Goal: Understand process/instructions: Learn how to perform a task or action

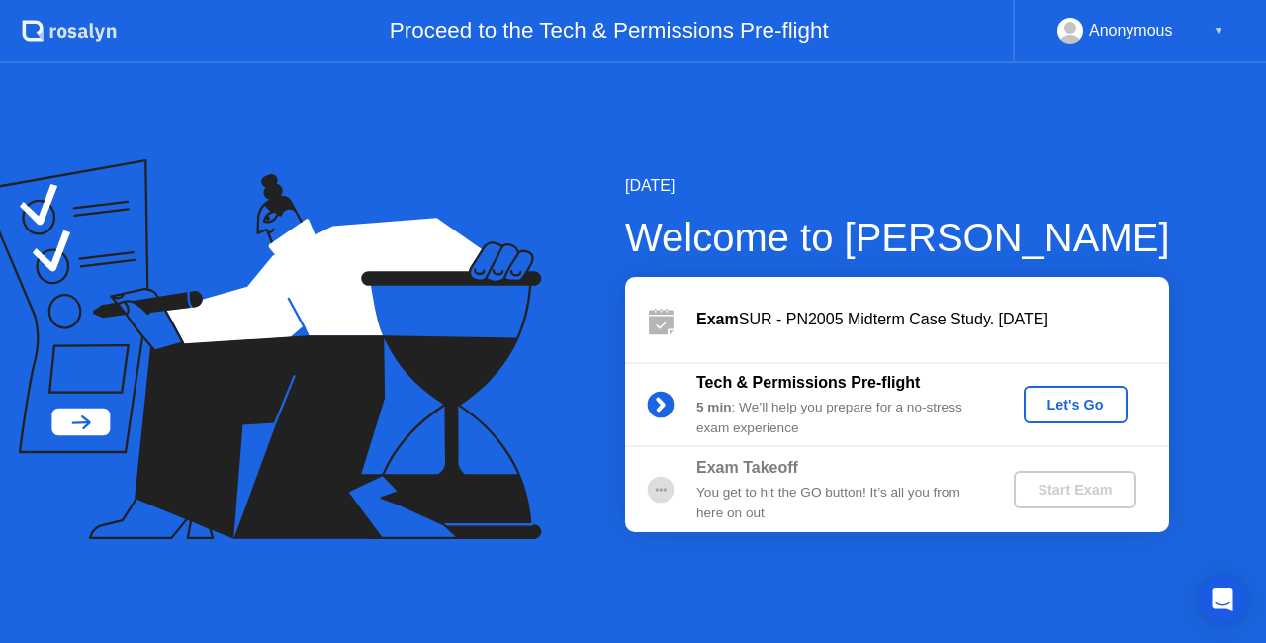
click at [1047, 399] on div "Let's Go" at bounding box center [1075, 404] width 88 height 16
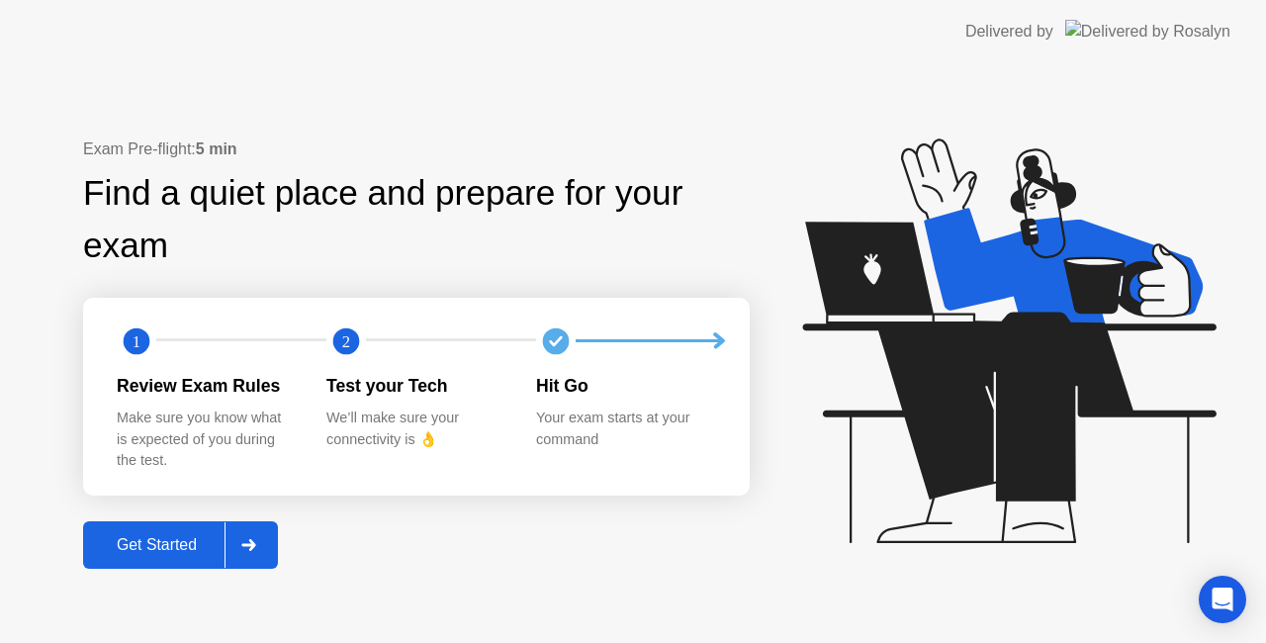
click at [181, 550] on div "Get Started" at bounding box center [156, 545] width 135 height 18
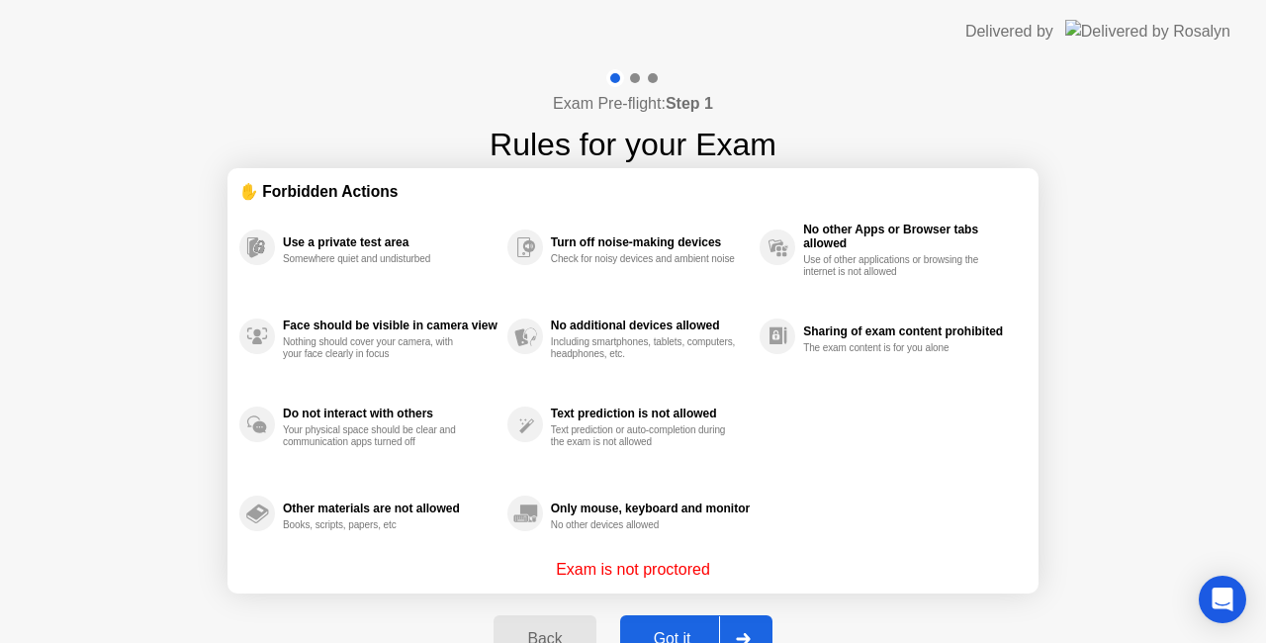
click at [674, 623] on button "Got it" at bounding box center [696, 638] width 152 height 47
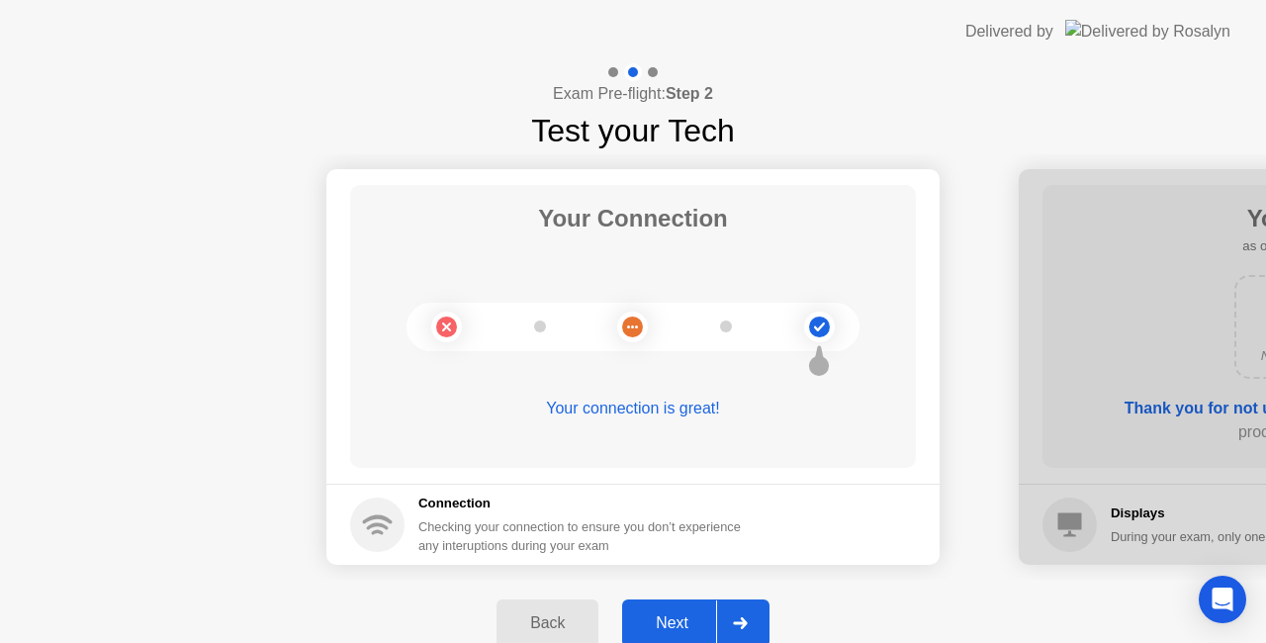
click at [682, 630] on div "Next" at bounding box center [672, 623] width 88 height 18
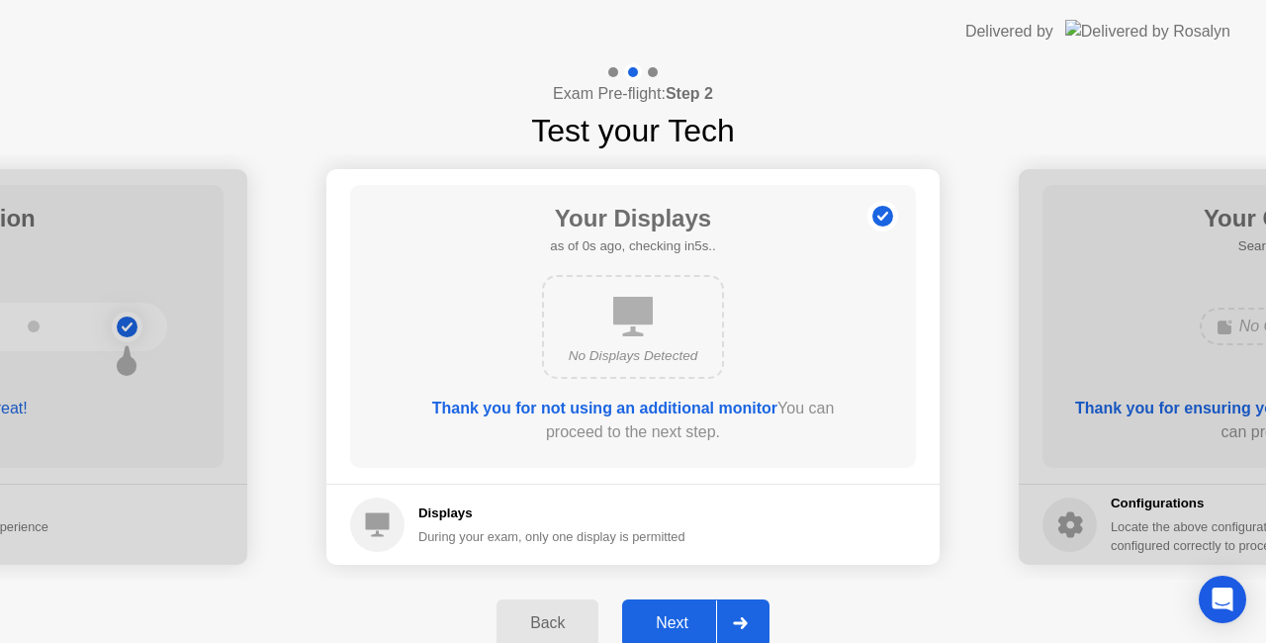
click at [682, 630] on div "Next" at bounding box center [672, 623] width 88 height 18
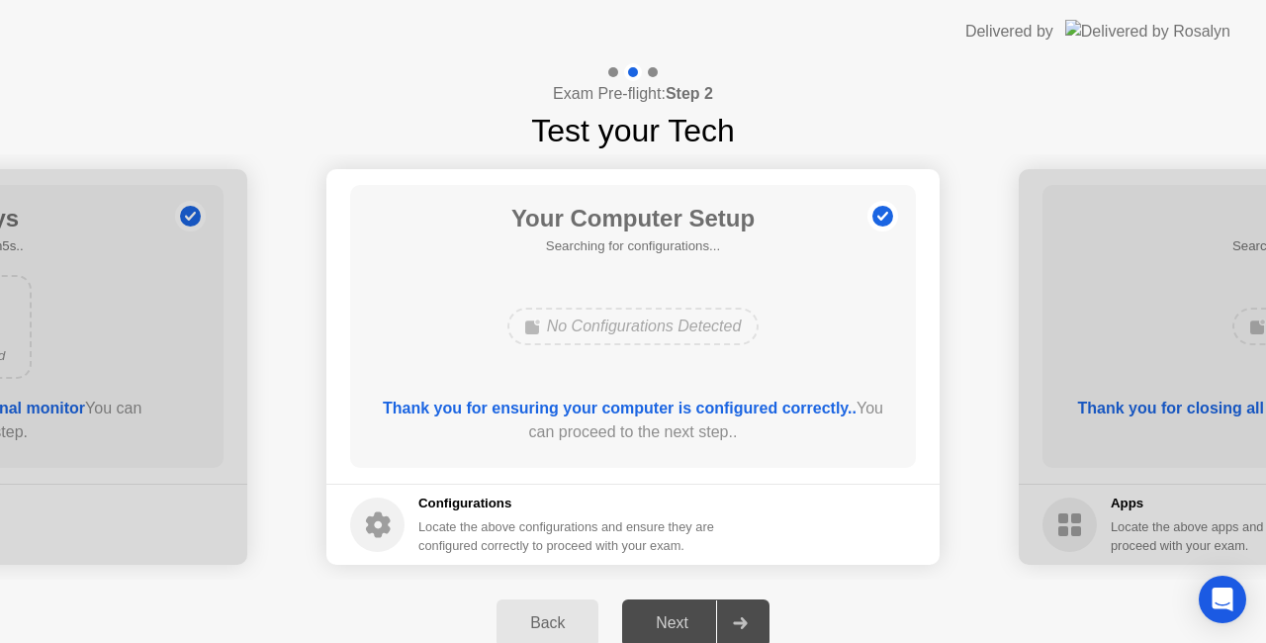
click at [682, 630] on div "Next" at bounding box center [672, 623] width 88 height 18
click at [658, 615] on div "Next" at bounding box center [672, 623] width 88 height 18
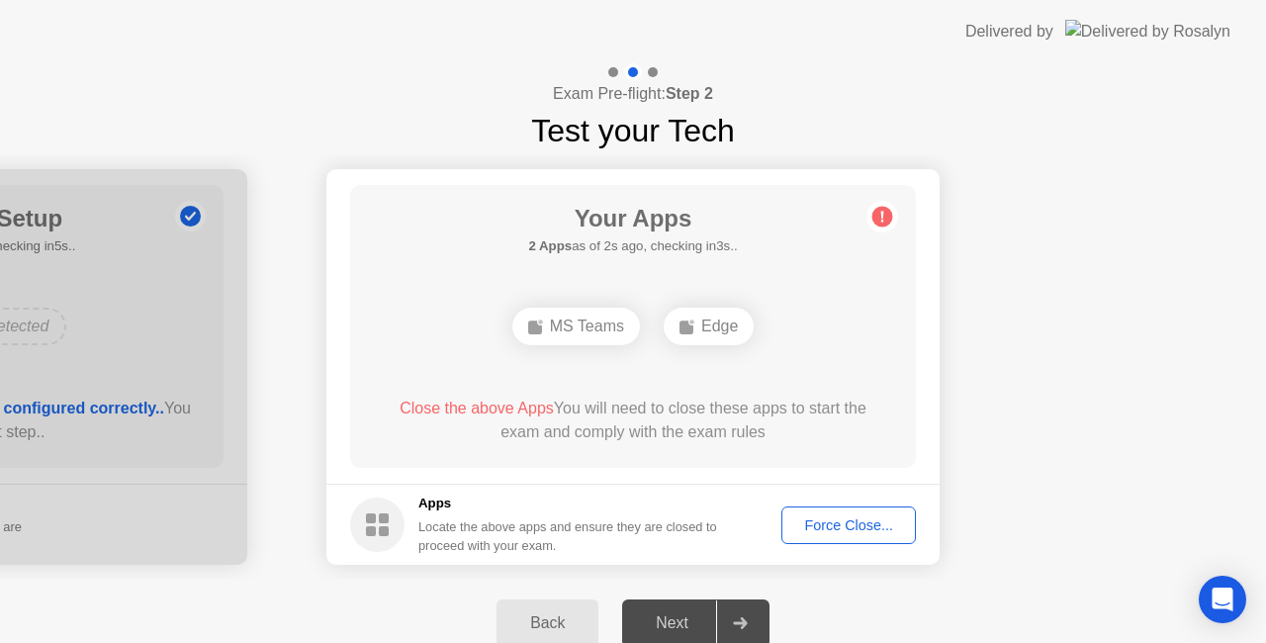
click at [840, 529] on div "Force Close..." at bounding box center [848, 525] width 121 height 16
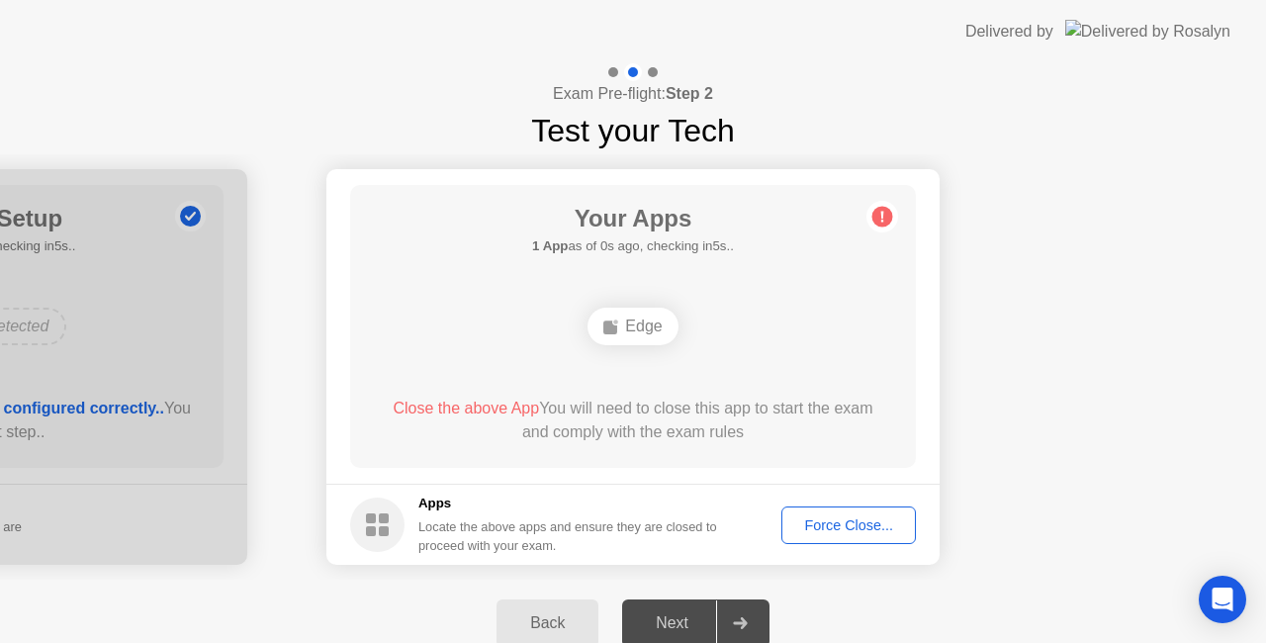
click at [848, 540] on button "Force Close..." at bounding box center [848, 525] width 134 height 38
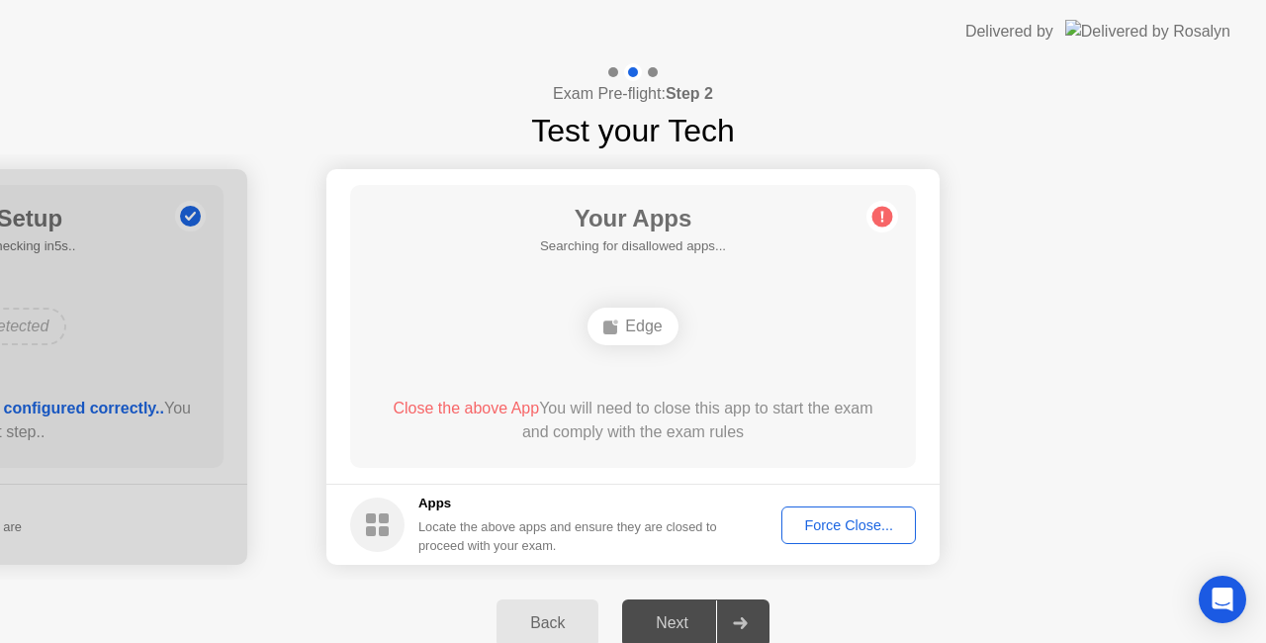
click at [701, 486] on footer "Apps Locate the above apps and ensure they are closed to proceed with your exam…" at bounding box center [632, 523] width 613 height 81
click at [664, 620] on div "Next" at bounding box center [672, 623] width 88 height 18
click at [573, 625] on div "Back" at bounding box center [547, 623] width 90 height 18
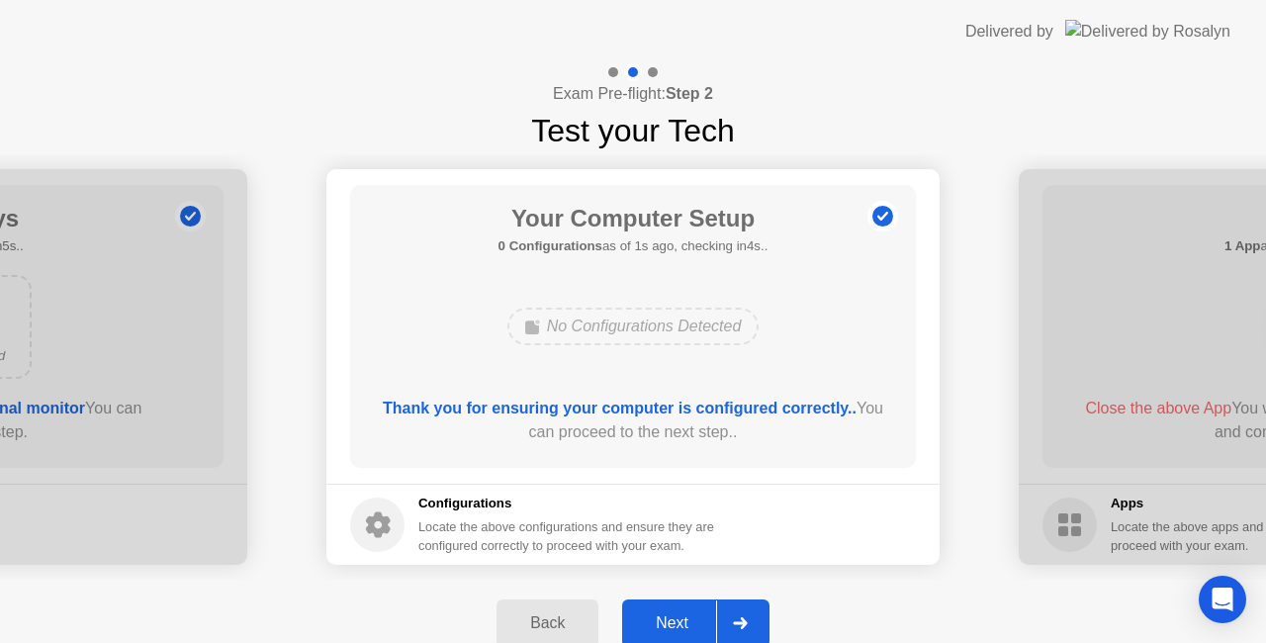
click at [692, 615] on div "Next" at bounding box center [672, 623] width 88 height 18
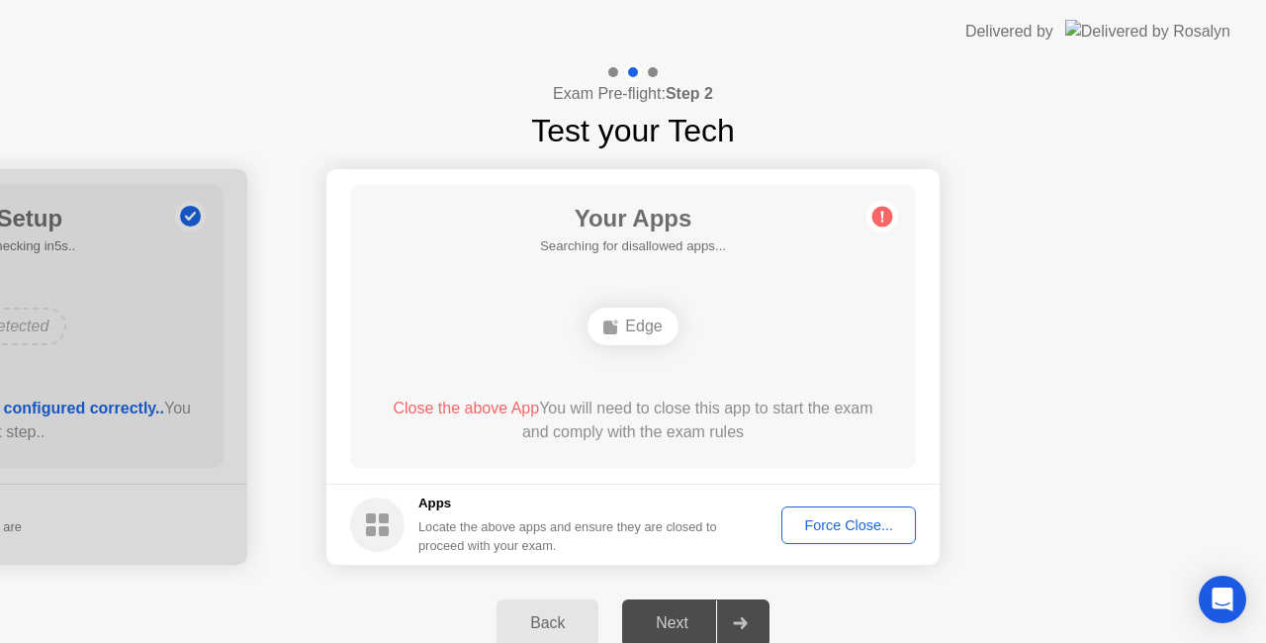
click at [855, 531] on div "Force Close..." at bounding box center [848, 525] width 121 height 16
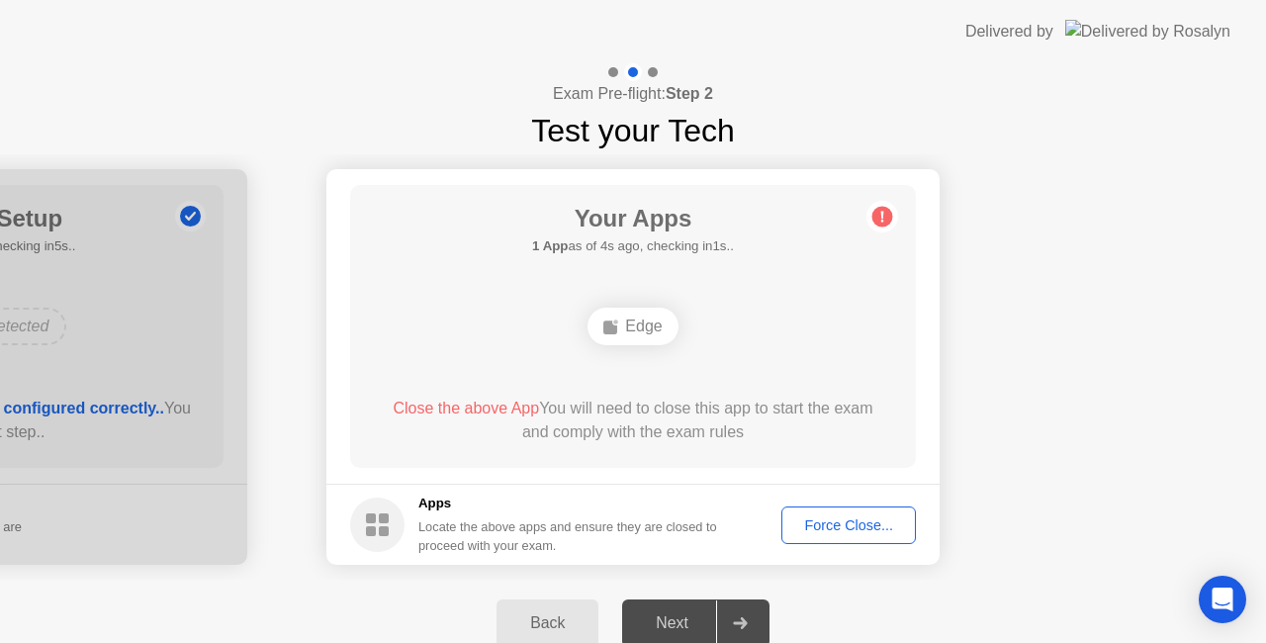
click at [647, 436] on div "Close the above App You will need to close this app to start the exam and compl…" at bounding box center [633, 419] width 509 height 47
click at [838, 522] on div "Force Close..." at bounding box center [848, 525] width 121 height 16
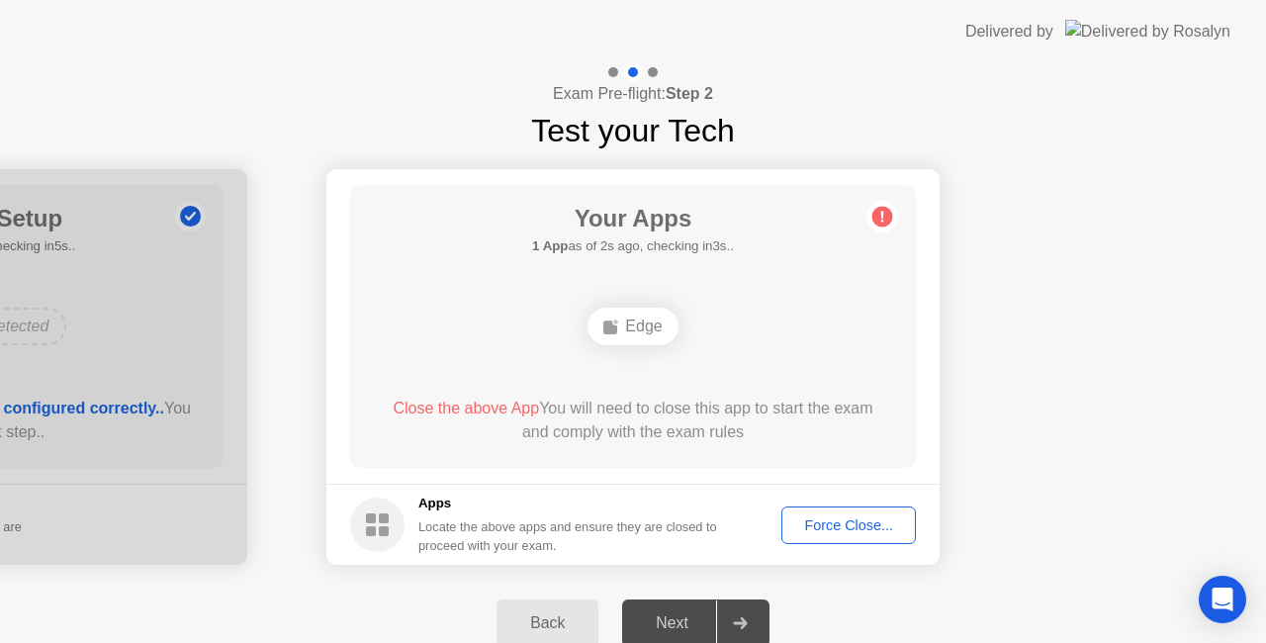
click at [811, 540] on button "Force Close..." at bounding box center [848, 525] width 134 height 38
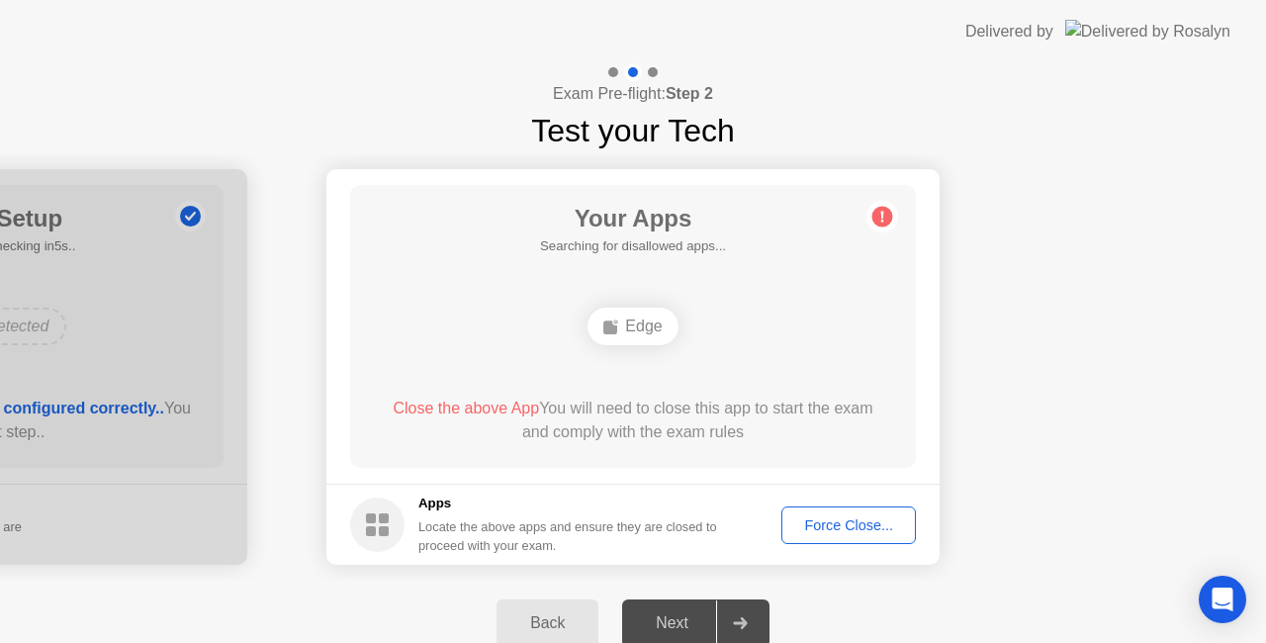
click at [587, 429] on div "Close the above App You will need to close this app to start the exam and compl…" at bounding box center [633, 419] width 509 height 47
click at [564, 616] on div "Back" at bounding box center [547, 623] width 90 height 18
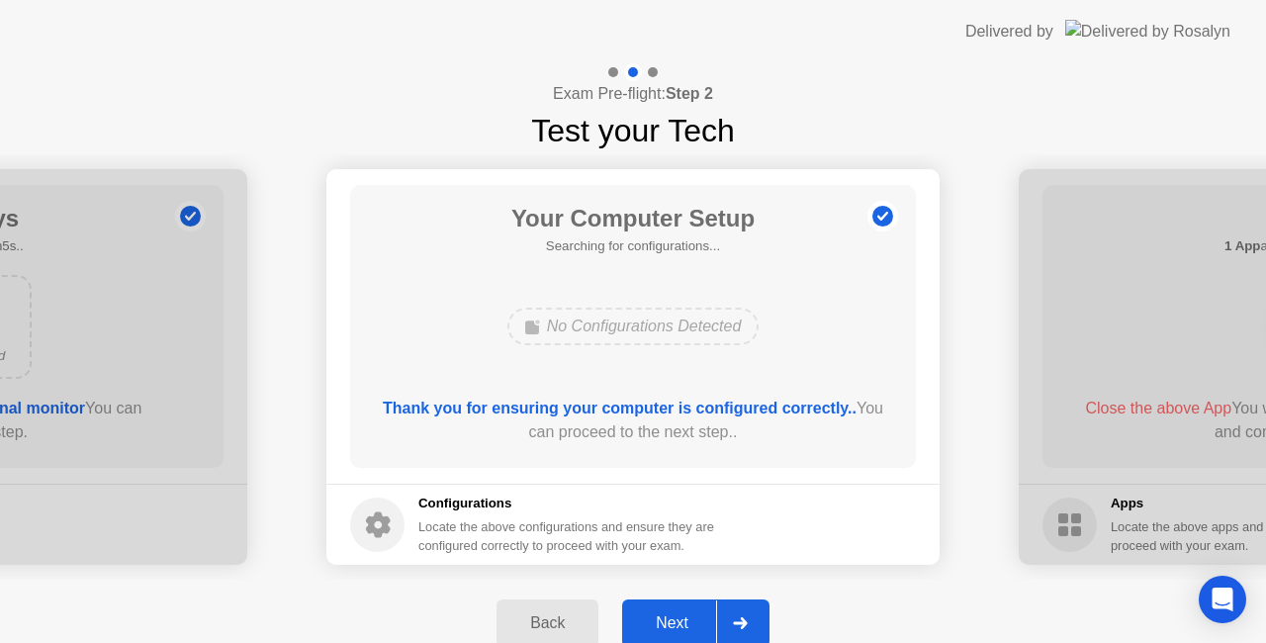
click at [564, 616] on div "Back" at bounding box center [547, 623] width 90 height 18
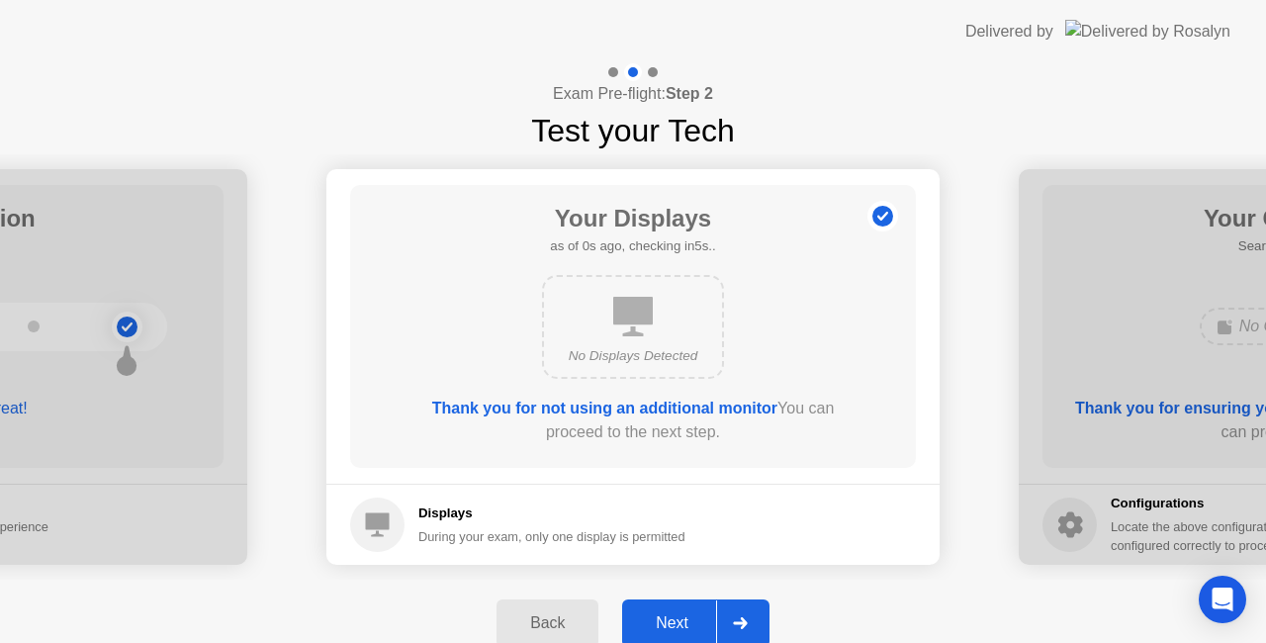
click at [564, 616] on div "Back" at bounding box center [547, 623] width 90 height 18
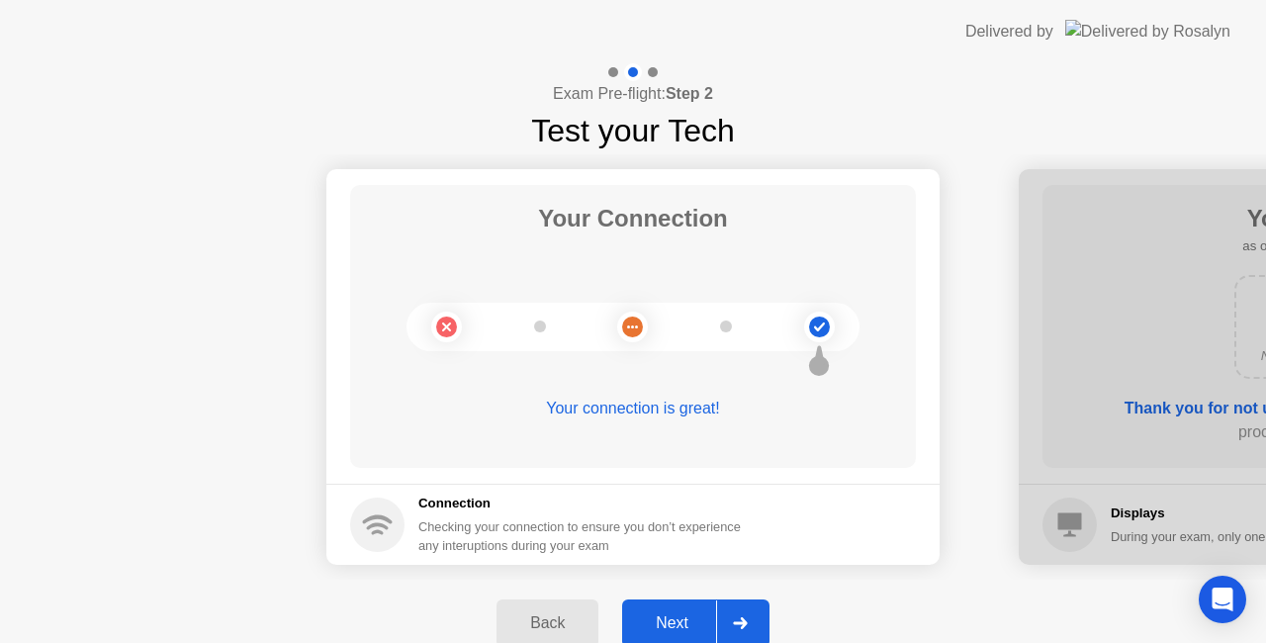
click at [564, 616] on div "Back" at bounding box center [547, 623] width 90 height 18
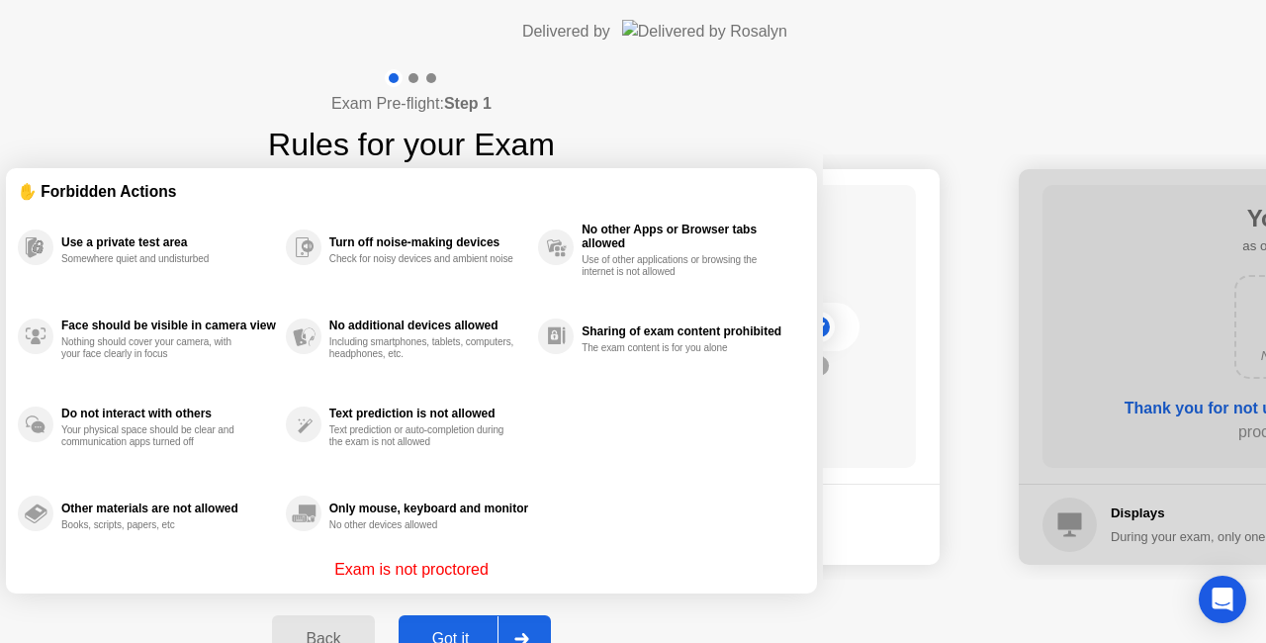
click at [374, 616] on button "Back" at bounding box center [323, 638] width 102 height 47
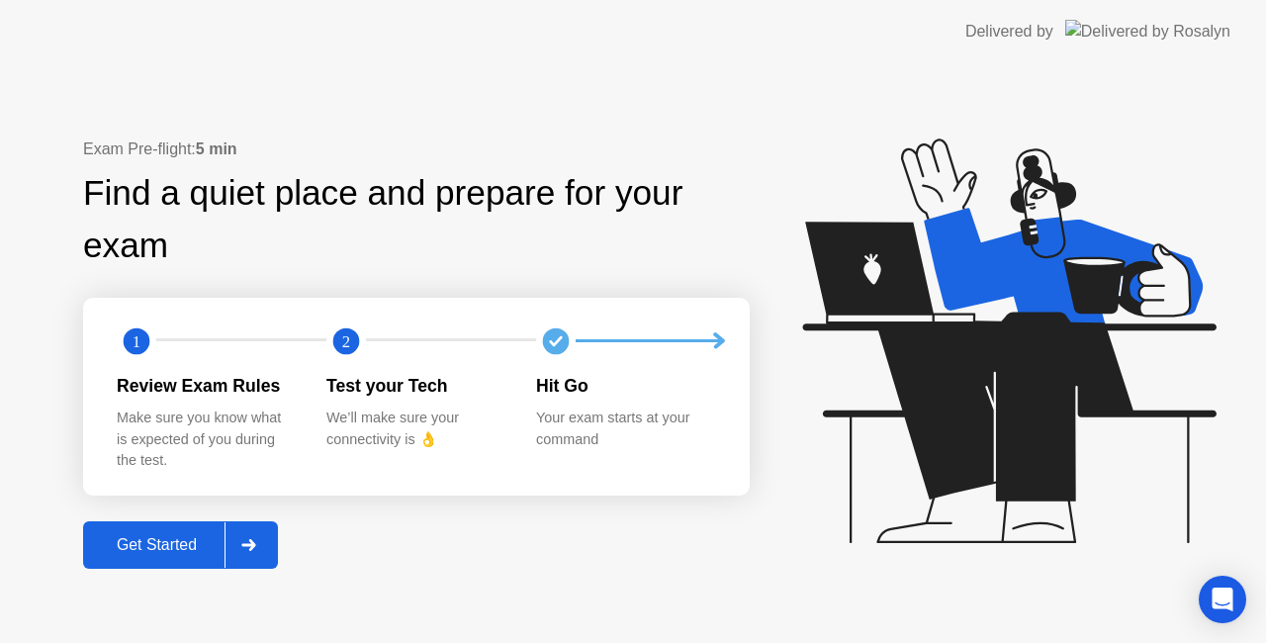
click at [215, 549] on div "Get Started" at bounding box center [156, 545] width 135 height 18
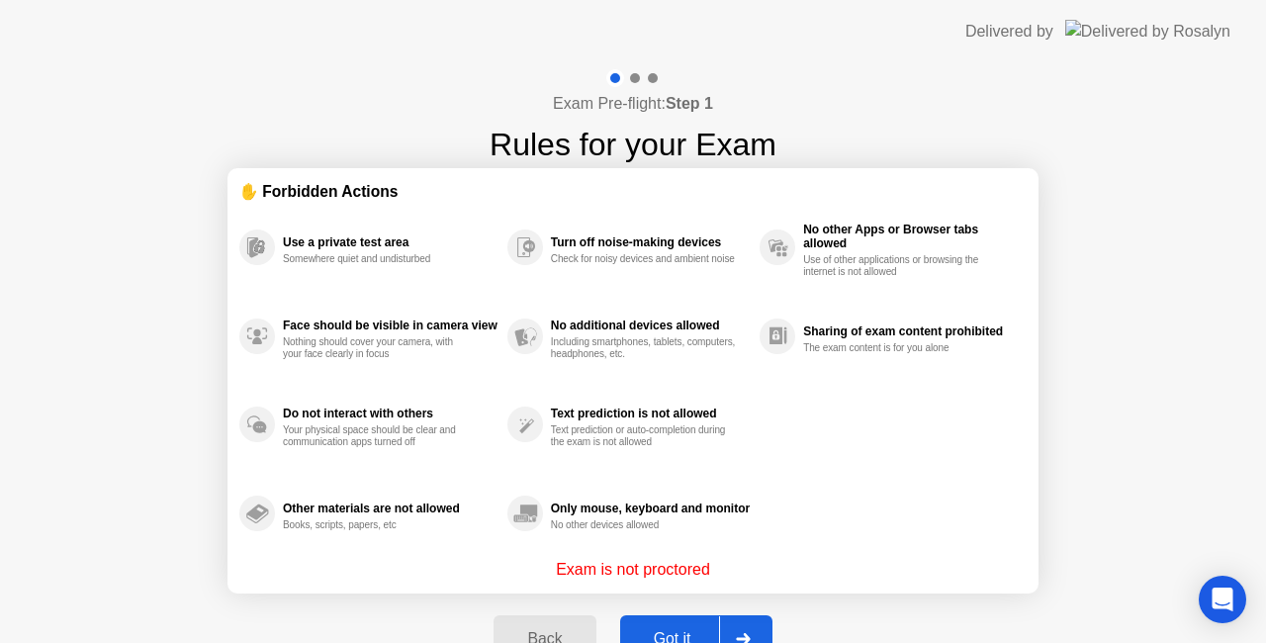
click at [653, 632] on div "Got it" at bounding box center [672, 639] width 93 height 18
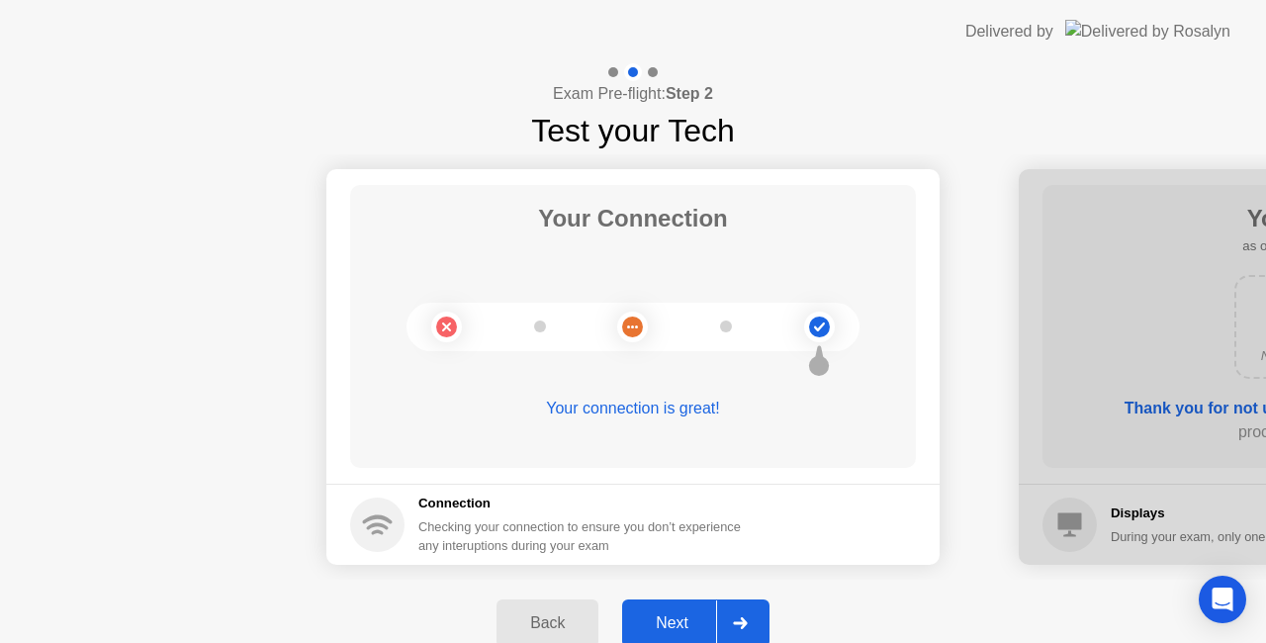
click at [657, 621] on div "Next" at bounding box center [672, 623] width 88 height 18
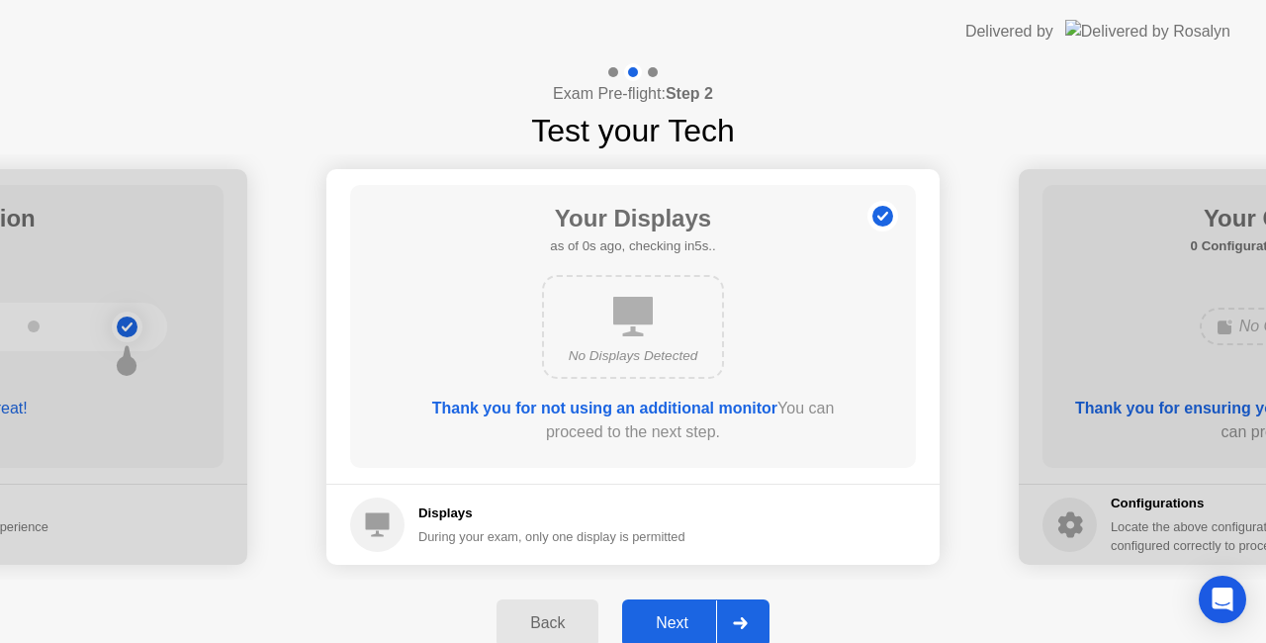
click at [657, 621] on div "Next" at bounding box center [672, 623] width 88 height 18
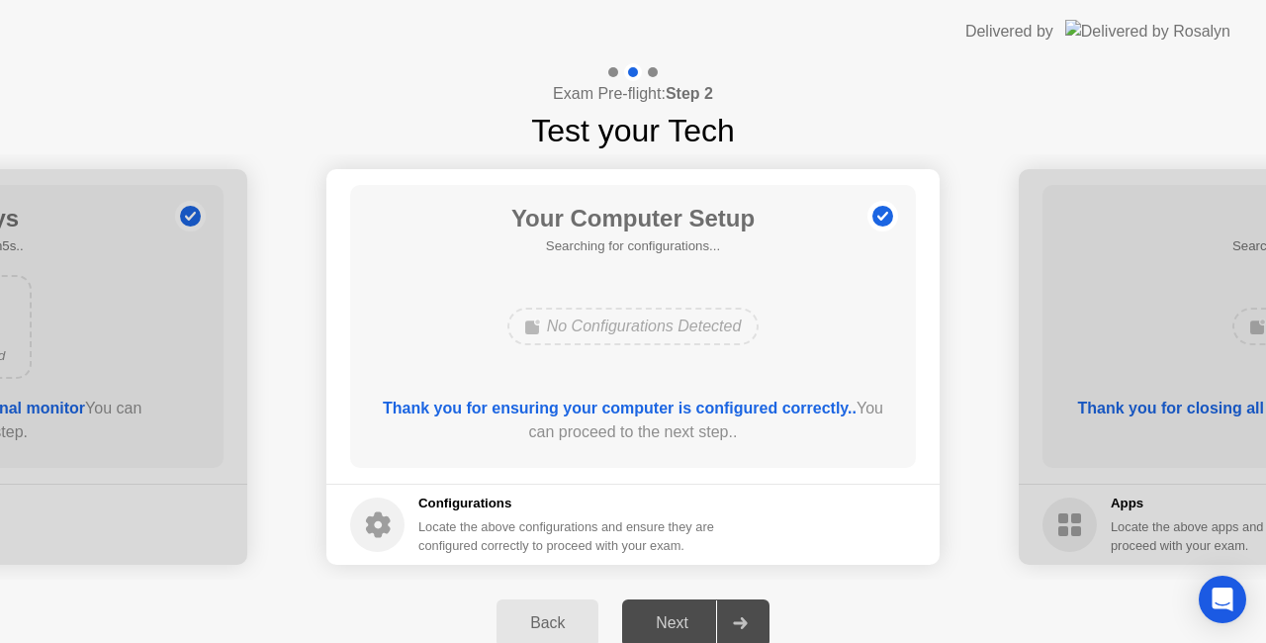
click at [657, 621] on div "Next" at bounding box center [672, 623] width 88 height 18
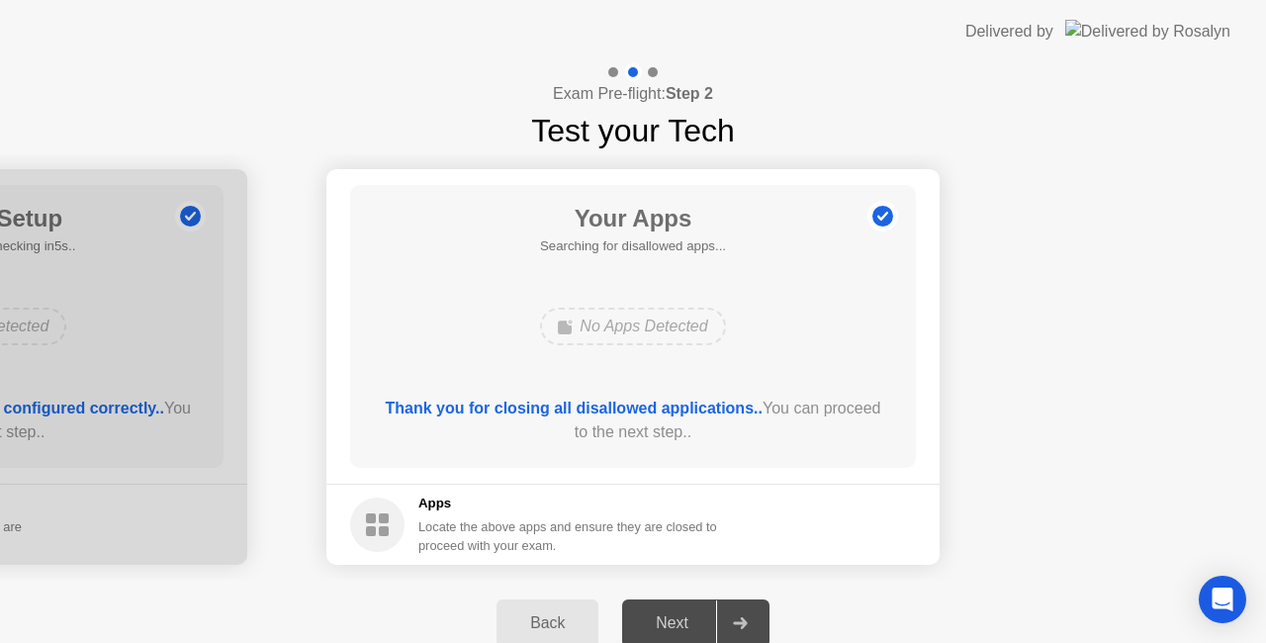
click at [657, 621] on div "Next" at bounding box center [672, 623] width 88 height 18
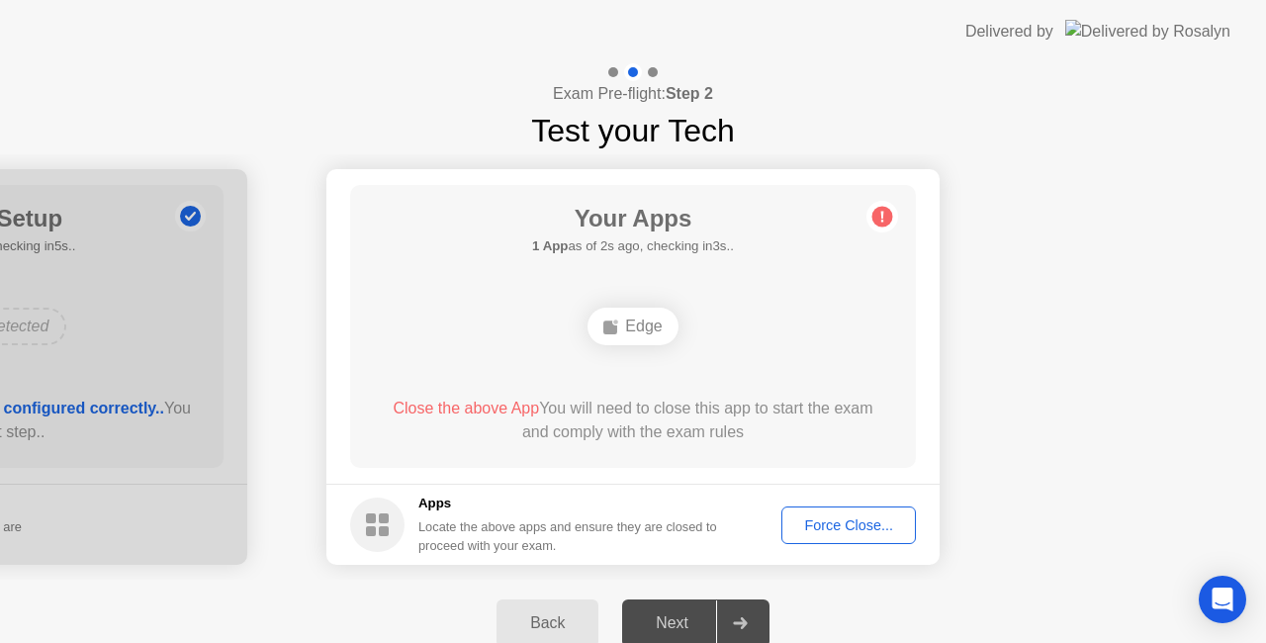
click at [649, 419] on div "Close the above App You will need to close this app to start the exam and compl…" at bounding box center [633, 419] width 509 height 47
click at [479, 514] on div "Apps Locate the above apps and ensure they are closed to proceed with your exam." at bounding box center [568, 523] width 300 height 61
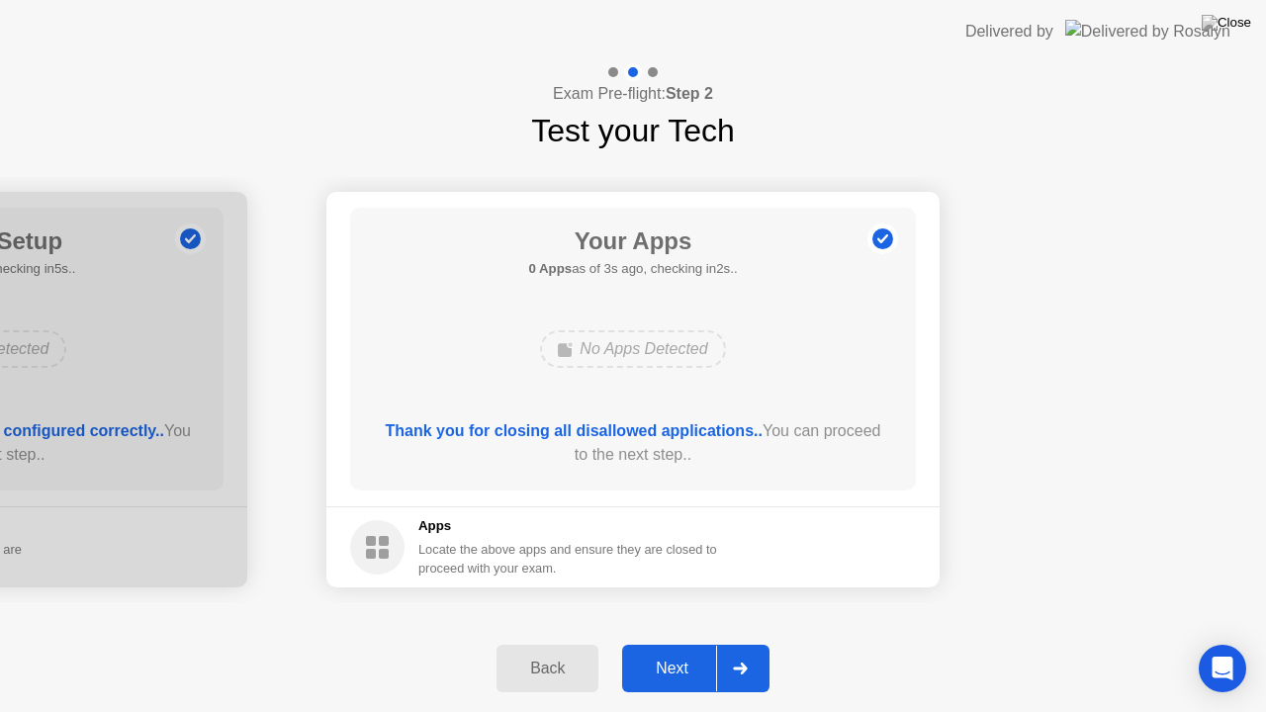
click at [716, 633] on div "Back Next" at bounding box center [633, 668] width 1266 height 87
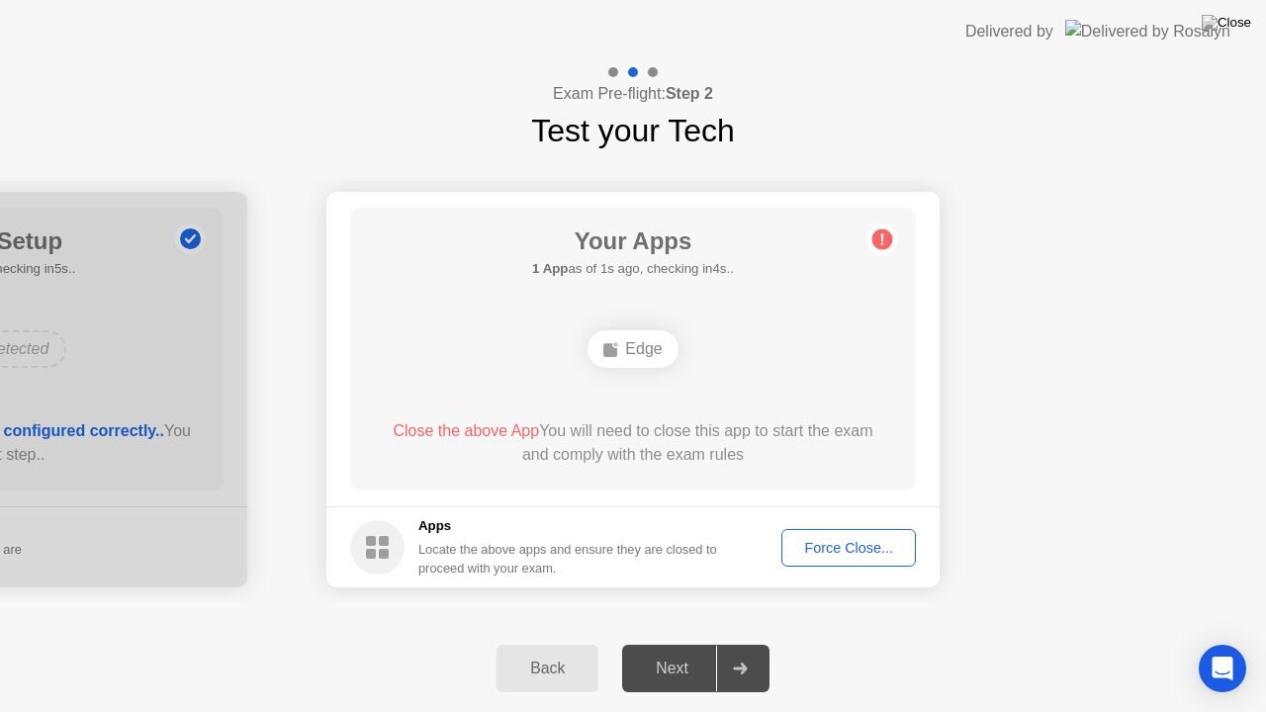
click at [706, 495] on main "Your Apps 1 App as of 3s ago, checking in2s.. Edge Close the above App You will…" at bounding box center [632, 349] width 613 height 314
click at [867, 465] on div "Close the above App You will need to close this app to start the exam and compl…" at bounding box center [633, 442] width 509 height 47
click at [553, 642] on button "Back" at bounding box center [547, 668] width 102 height 47
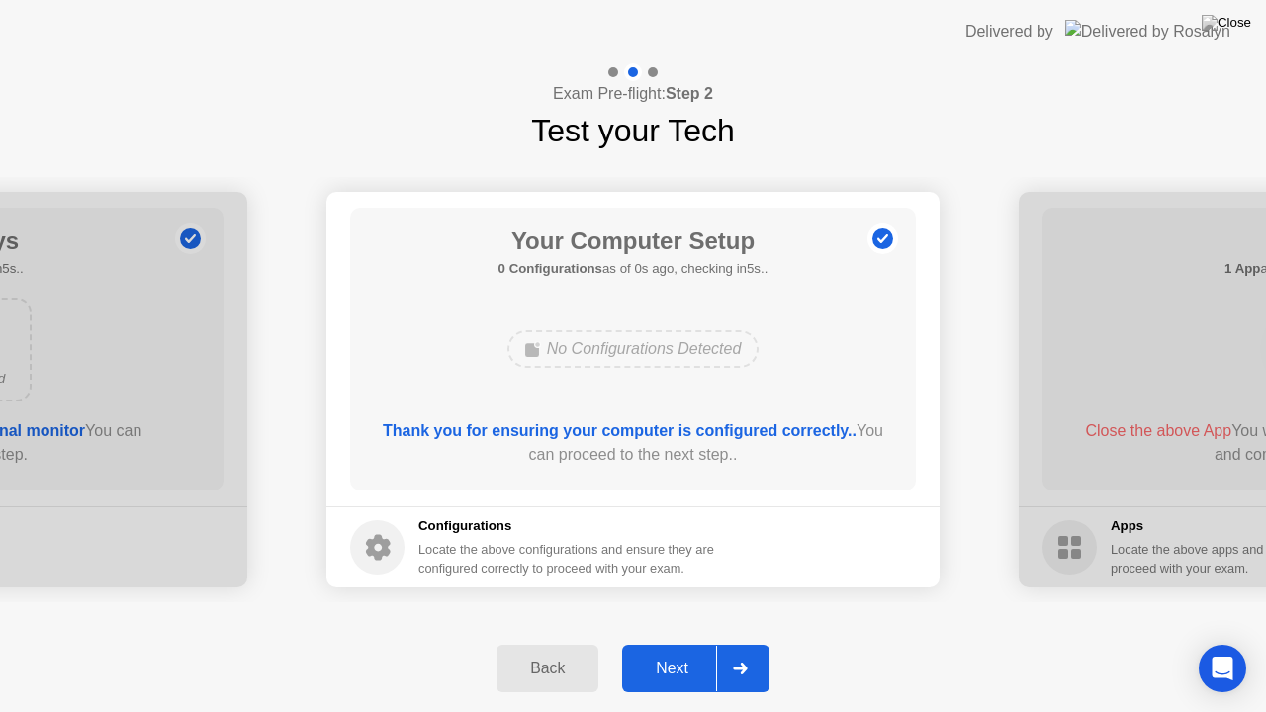
click at [712, 642] on div "Next" at bounding box center [672, 668] width 88 height 18
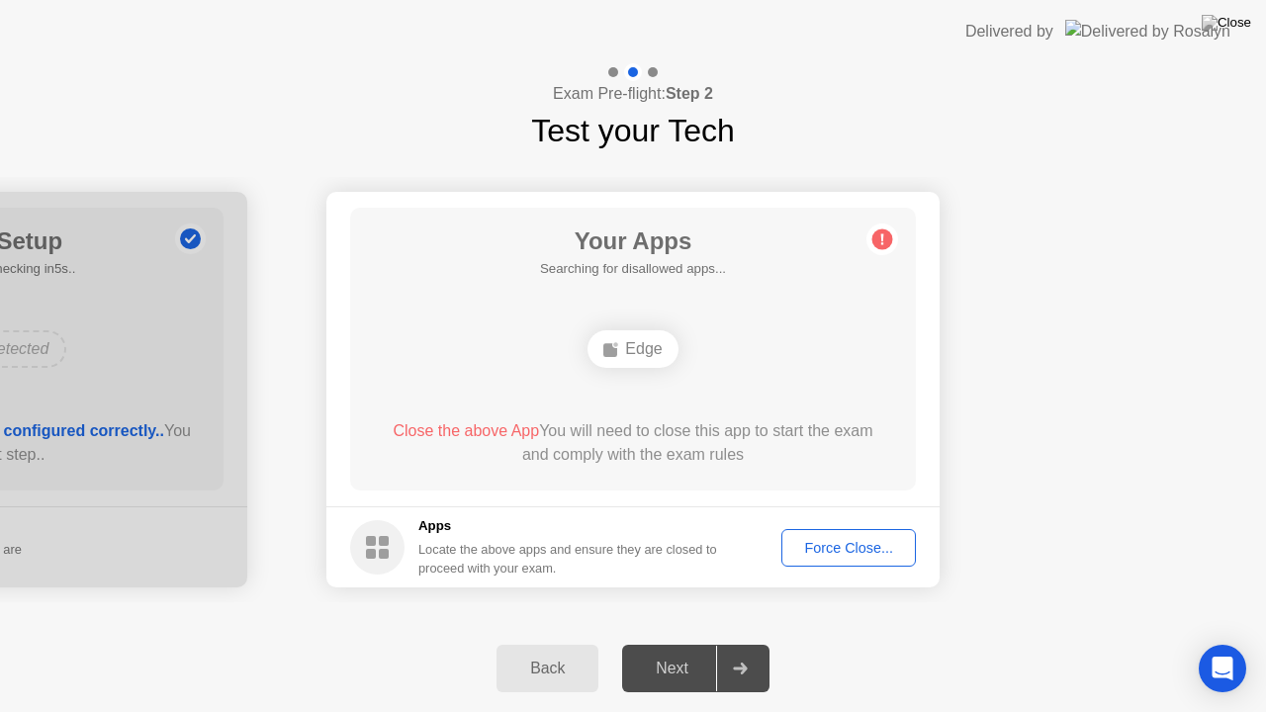
click at [937, 257] on main "Your Apps Searching for disallowed apps... Edge Close the above App You will ne…" at bounding box center [632, 349] width 613 height 314
click at [878, 243] on circle at bounding box center [882, 239] width 21 height 21
click at [1242, 17] on img at bounding box center [1225, 23] width 49 height 16
